Goal: Task Accomplishment & Management: Complete application form

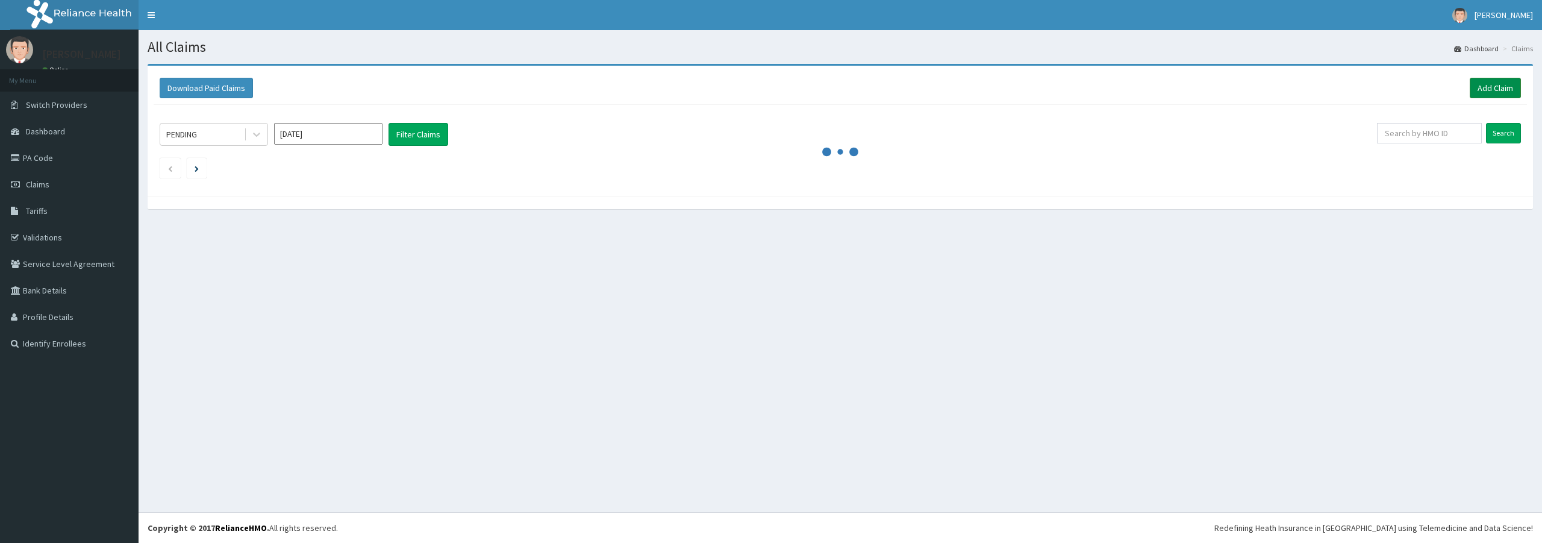
click at [1479, 90] on link "Add Claim" at bounding box center [1495, 88] width 51 height 20
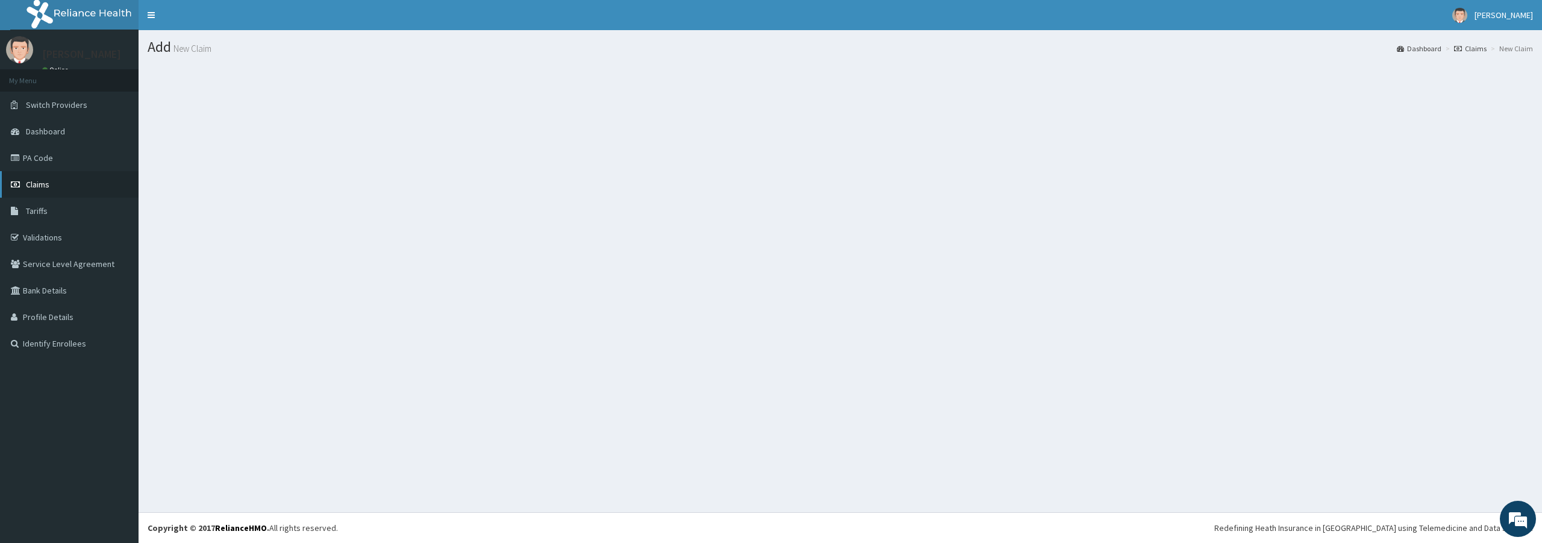
click at [51, 183] on link "Claims" at bounding box center [69, 184] width 139 height 27
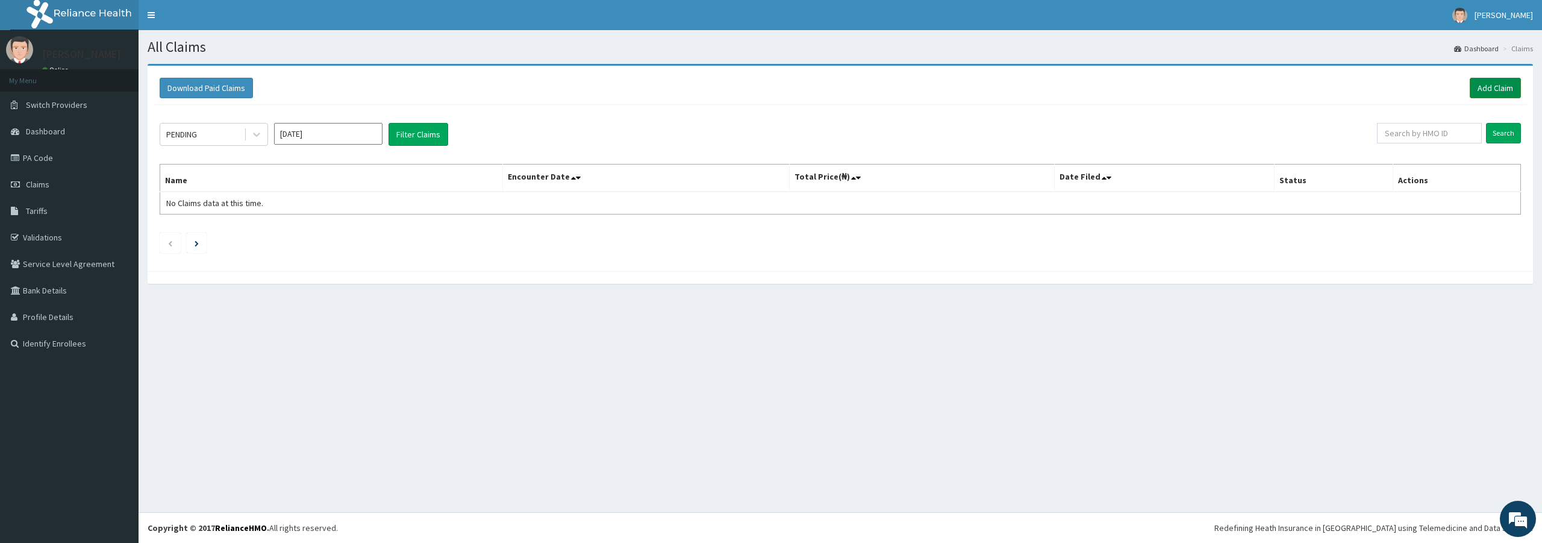
click at [1512, 85] on link "Add Claim" at bounding box center [1495, 88] width 51 height 20
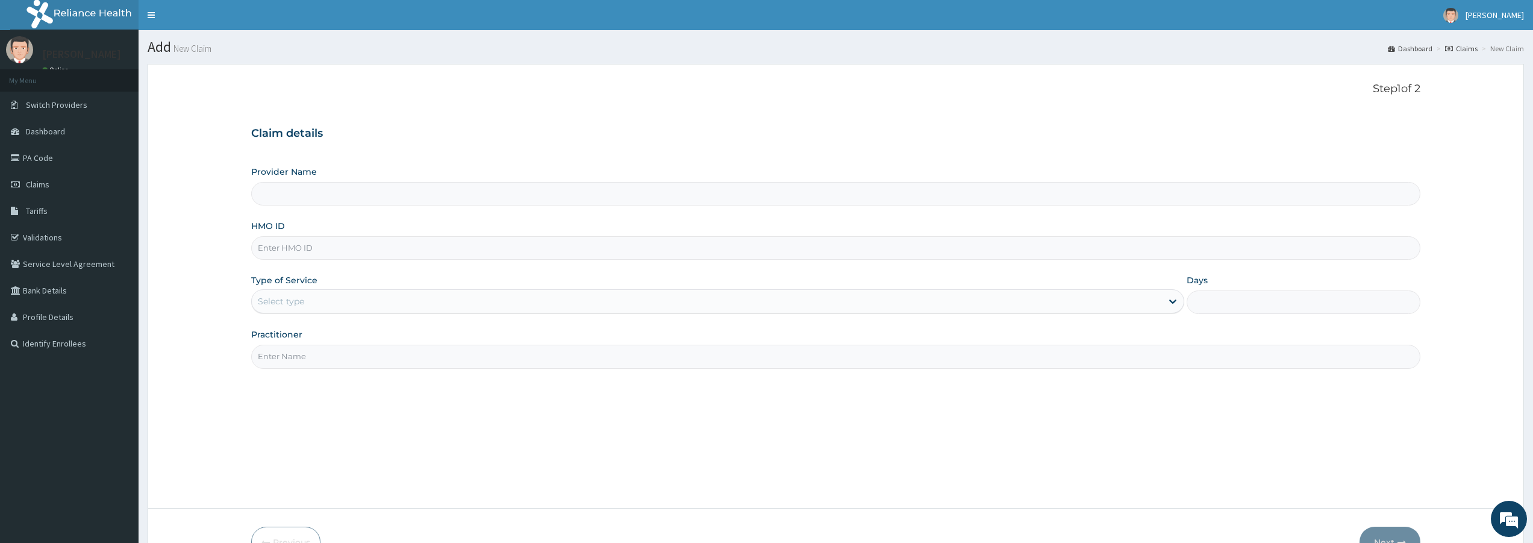
type input "Bodyline Gym- Lekki"
type input "1"
click at [499, 254] on input "HMO ID" at bounding box center [835, 247] width 1169 height 23
type input "ENP/10586/B"
click at [467, 353] on input "Practitioner" at bounding box center [835, 356] width 1169 height 23
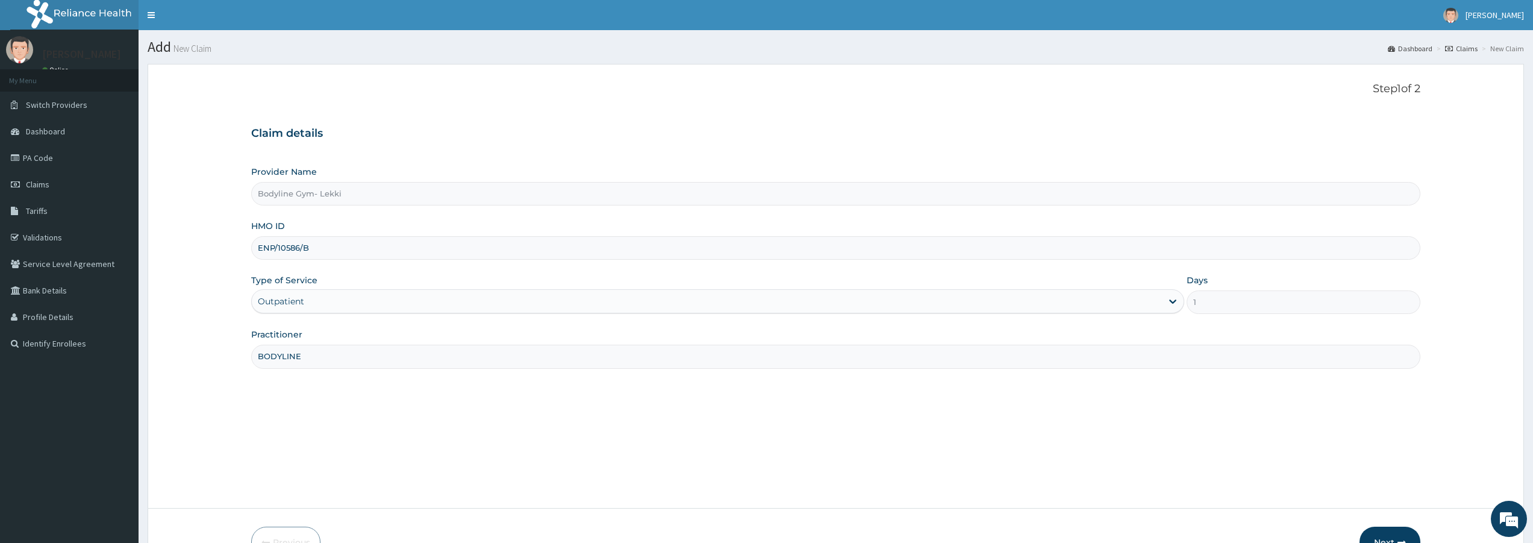
type input "BODYLINE"
click at [1385, 541] on button "Next" at bounding box center [1389, 541] width 61 height 31
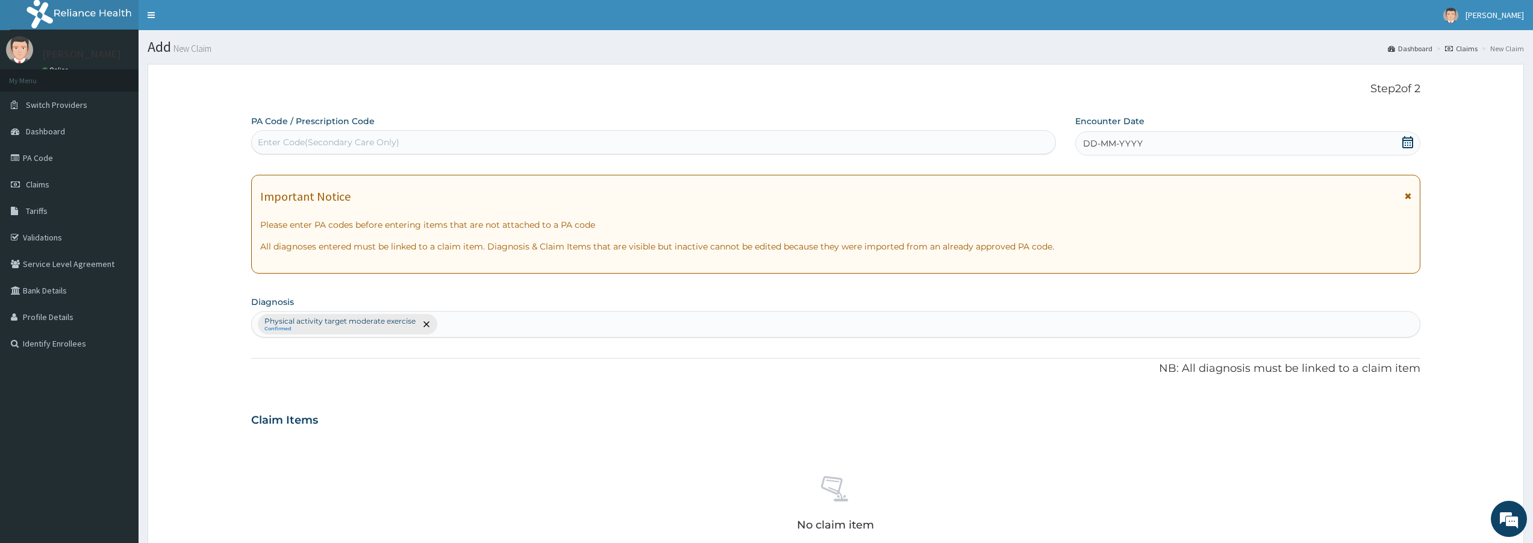
click at [805, 146] on div "Enter Code(Secondary Care Only)" at bounding box center [653, 142] width 803 height 19
type input "PA/9E96A2"
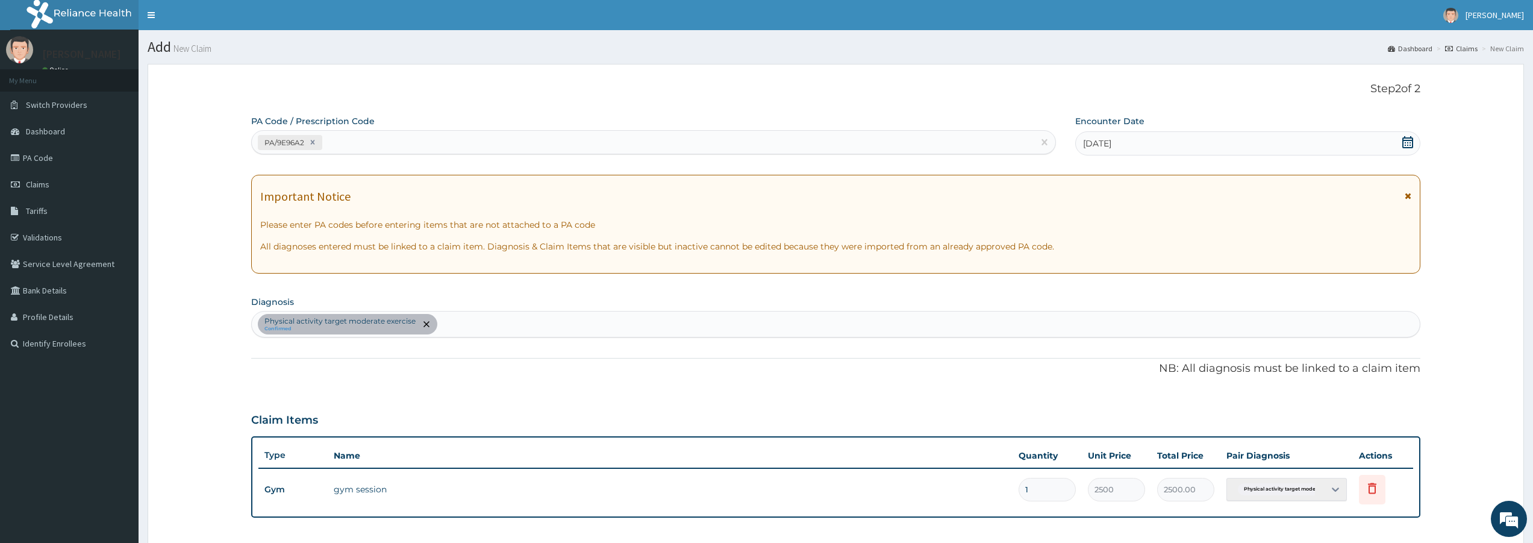
drag, startPoint x: 849, startPoint y: 37, endPoint x: 1511, endPoint y: 386, distance: 747.6
click at [1511, 386] on form "Step 2 of 2 PA Code / Prescription Code PA/9E96A2 Encounter Date 15-08-2025 Imp…" at bounding box center [836, 411] width 1376 height 695
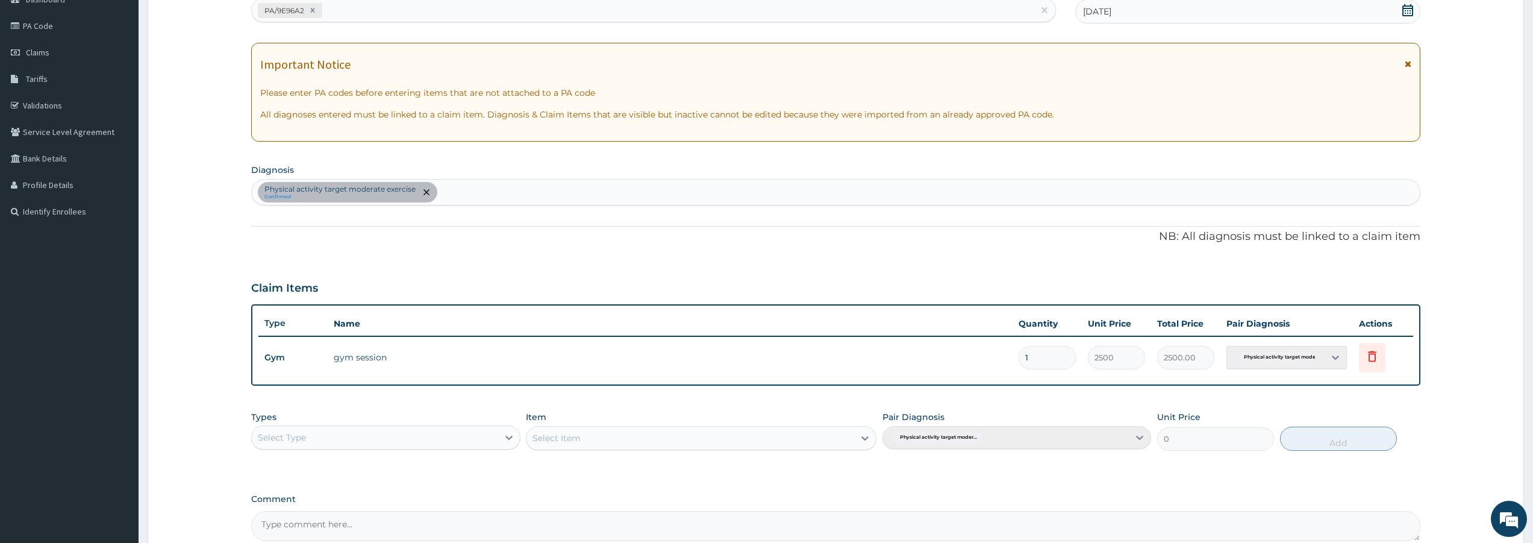
drag, startPoint x: 511, startPoint y: 437, endPoint x: 540, endPoint y: 434, distance: 29.1
click at [514, 437] on icon at bounding box center [509, 437] width 12 height 12
type input "GYM"
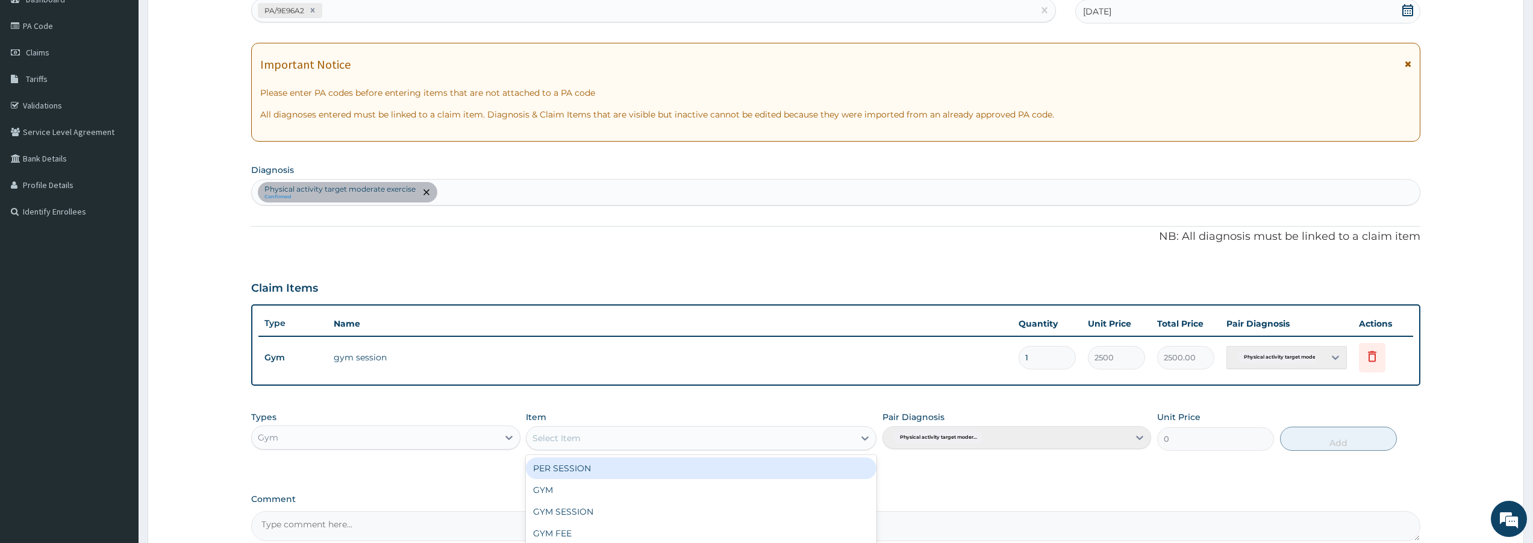
click at [841, 429] on div "Select Item" at bounding box center [690, 437] width 328 height 19
type input "GYM"
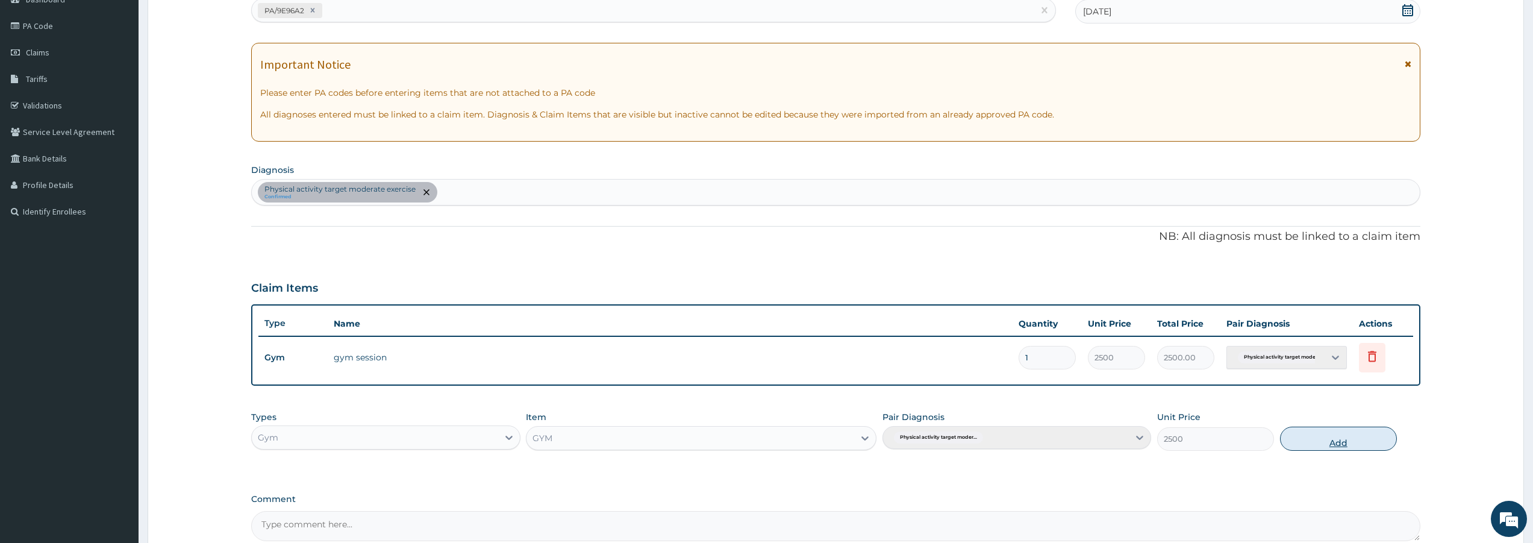
click at [1356, 447] on button "Add" at bounding box center [1338, 438] width 117 height 24
type input "0"
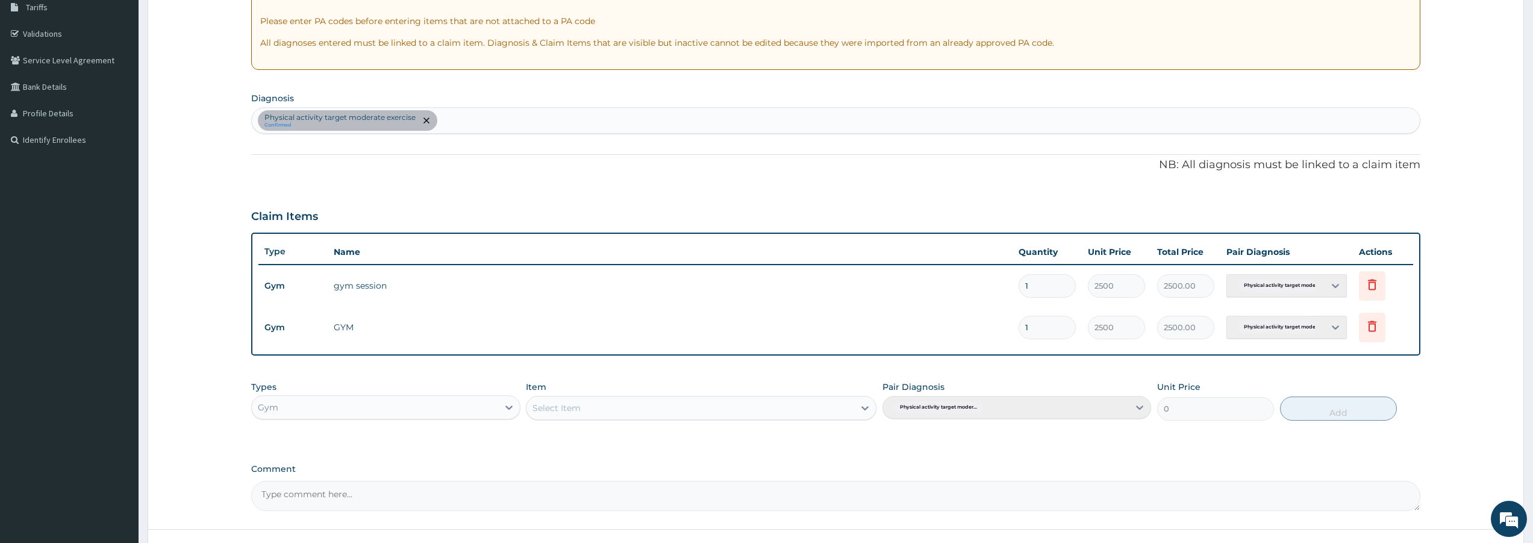
scroll to position [298, 0]
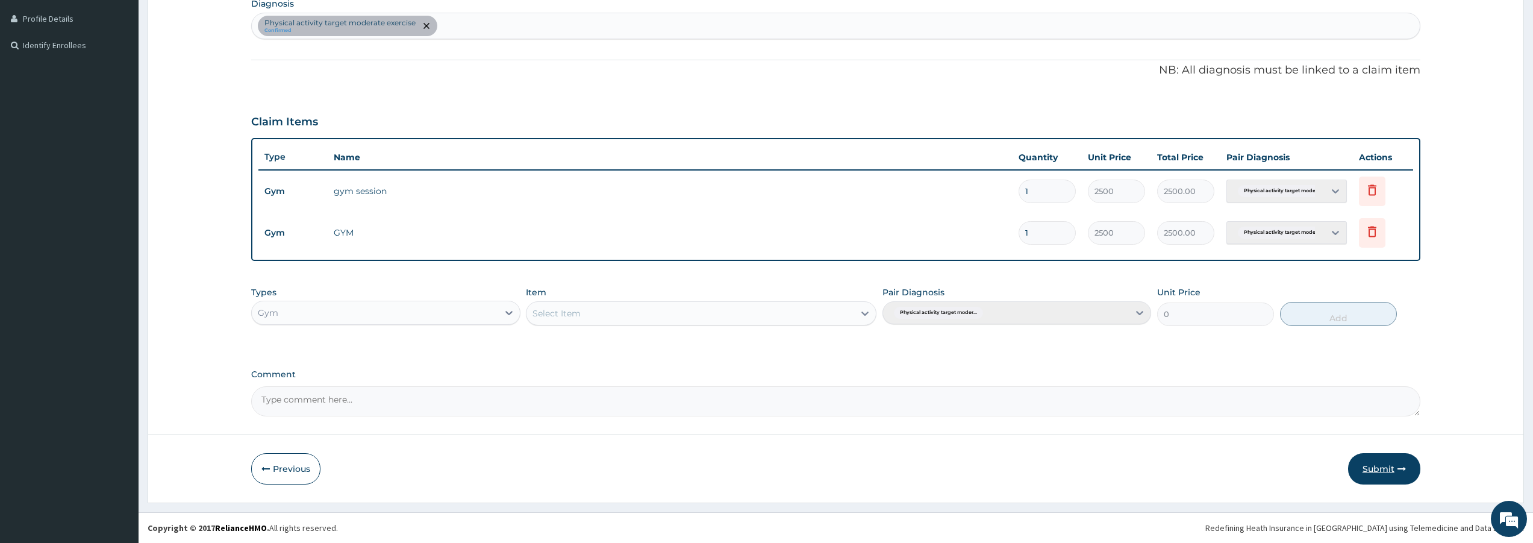
click at [1380, 473] on button "Submit" at bounding box center [1384, 468] width 72 height 31
